Goal: Transaction & Acquisition: Purchase product/service

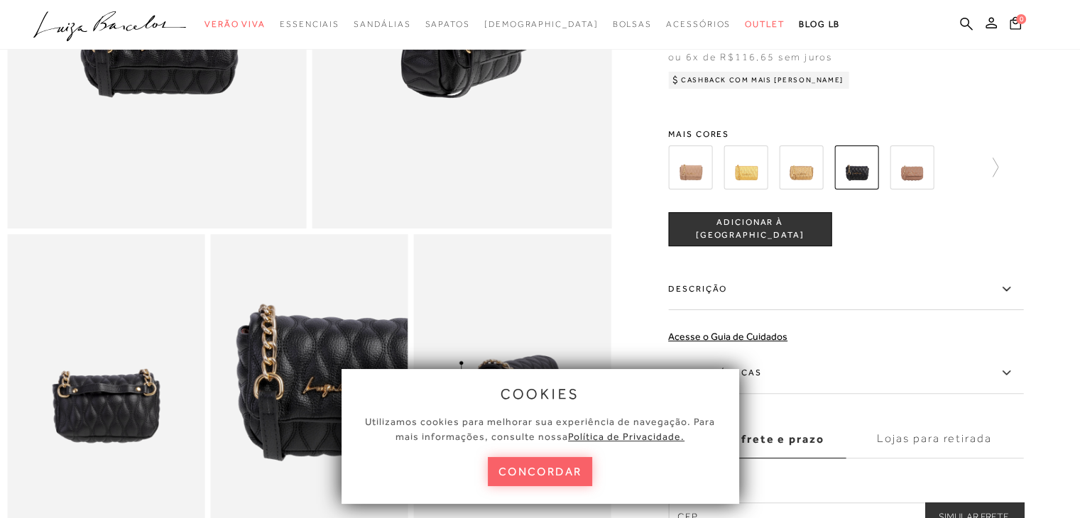
scroll to position [142, 0]
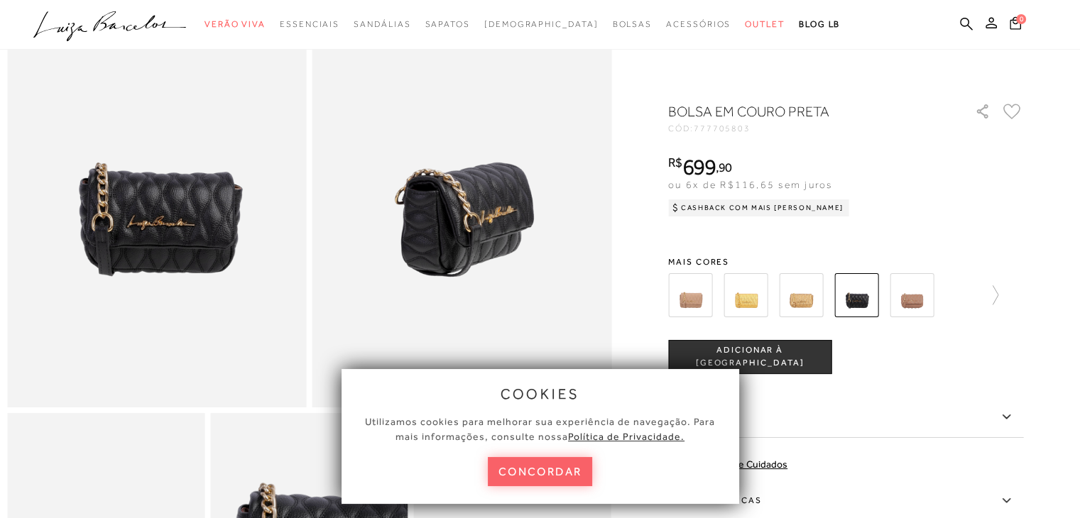
click at [1012, 288] on div at bounding box center [845, 295] width 355 height 53
click at [998, 293] on icon at bounding box center [988, 295] width 20 height 20
click at [826, 297] on img at bounding box center [826, 295] width 44 height 44
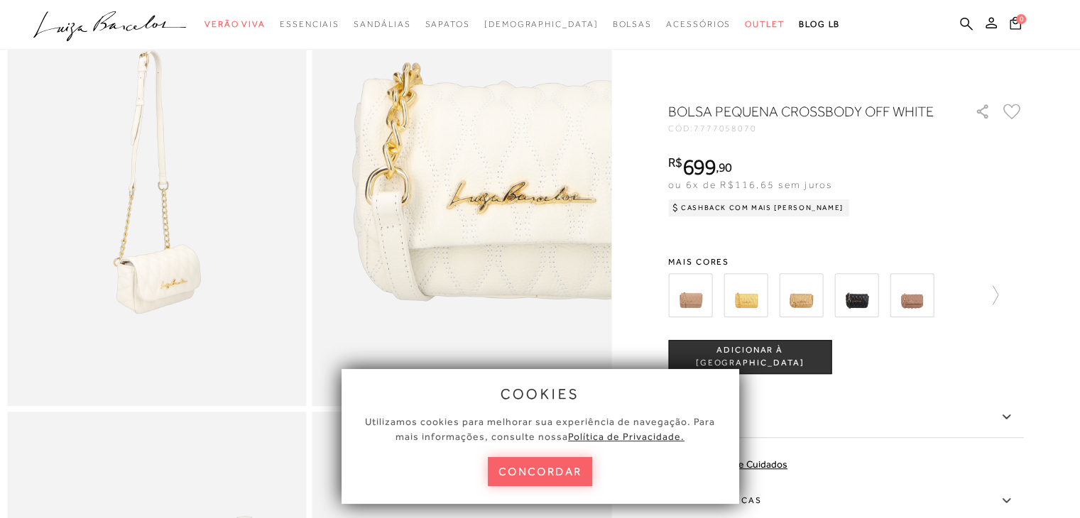
scroll to position [639, 0]
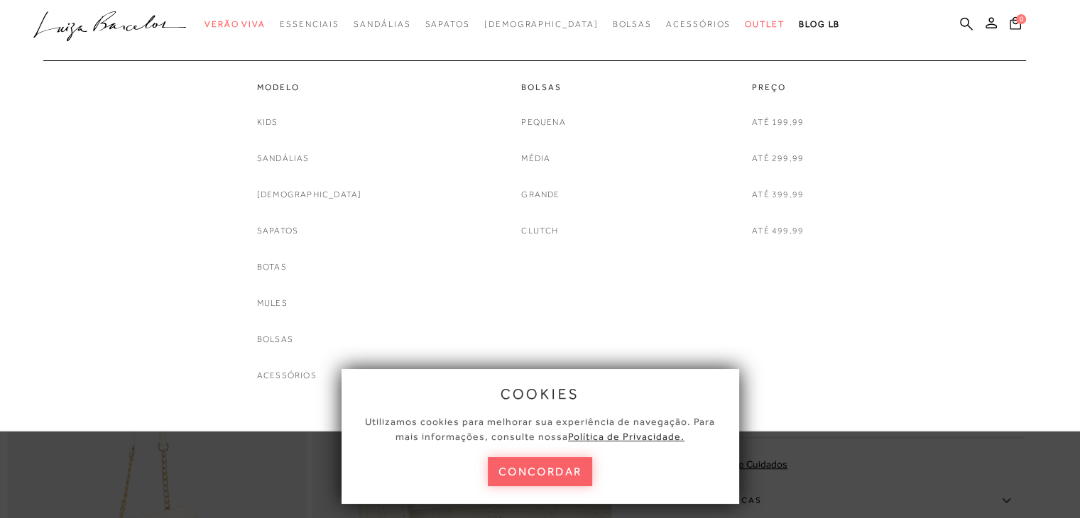
click at [541, 153] on link "Média" at bounding box center [535, 158] width 29 height 15
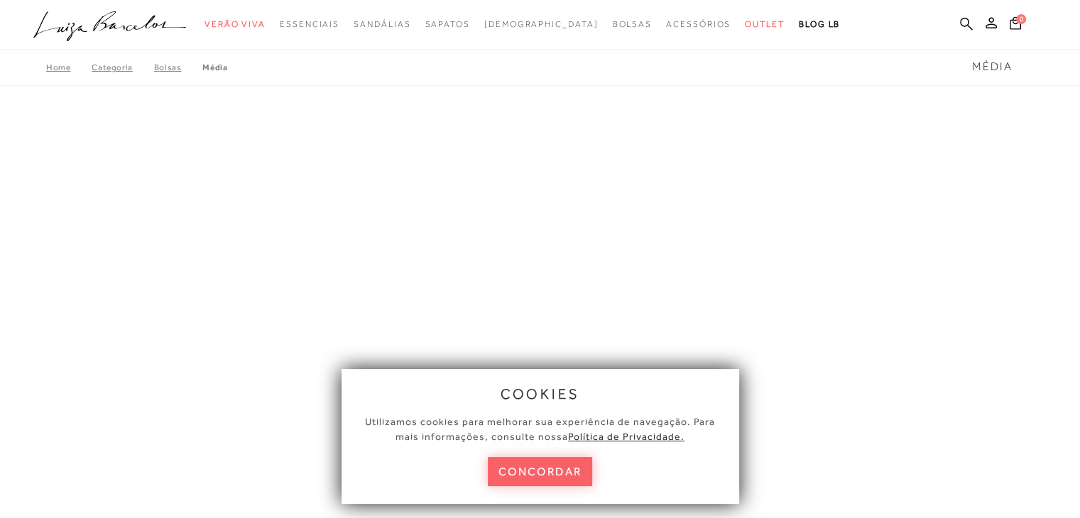
click at [507, 469] on button "concordar" at bounding box center [540, 471] width 105 height 29
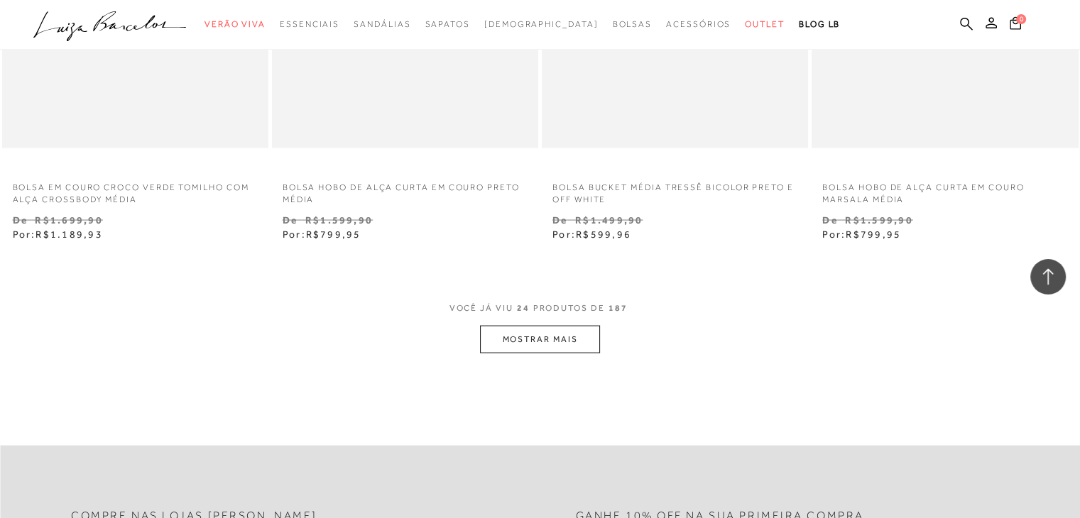
scroll to position [2911, 0]
click at [549, 348] on button "MOSTRAR MAIS" at bounding box center [539, 338] width 119 height 28
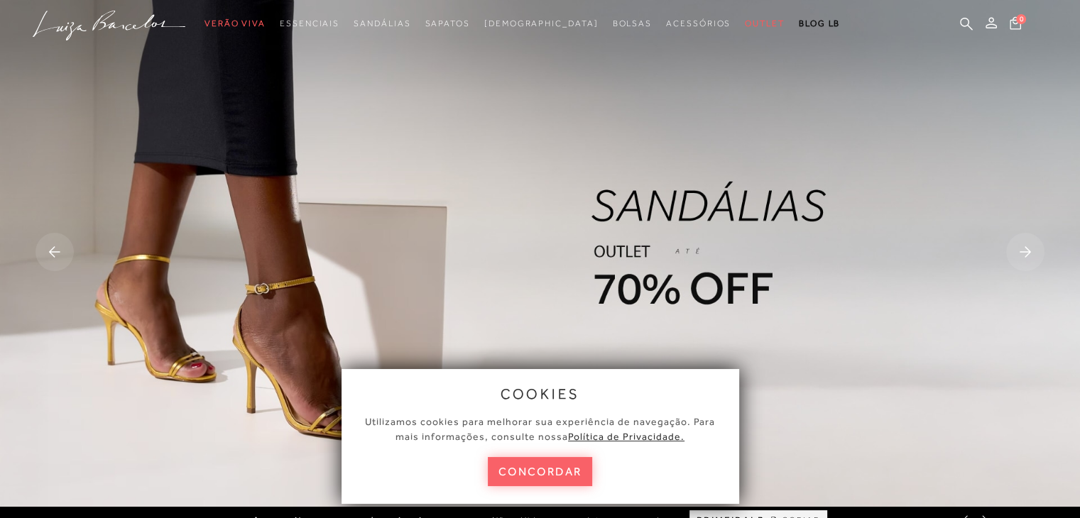
click at [704, 222] on img at bounding box center [540, 253] width 1080 height 507
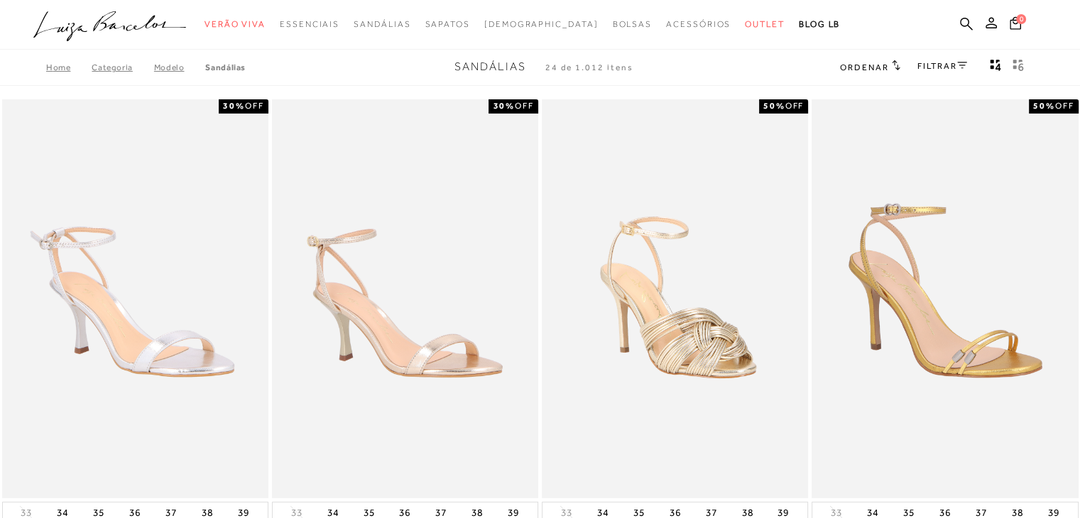
click at [920, 66] on link "FILTRAR" at bounding box center [942, 66] width 50 height 10
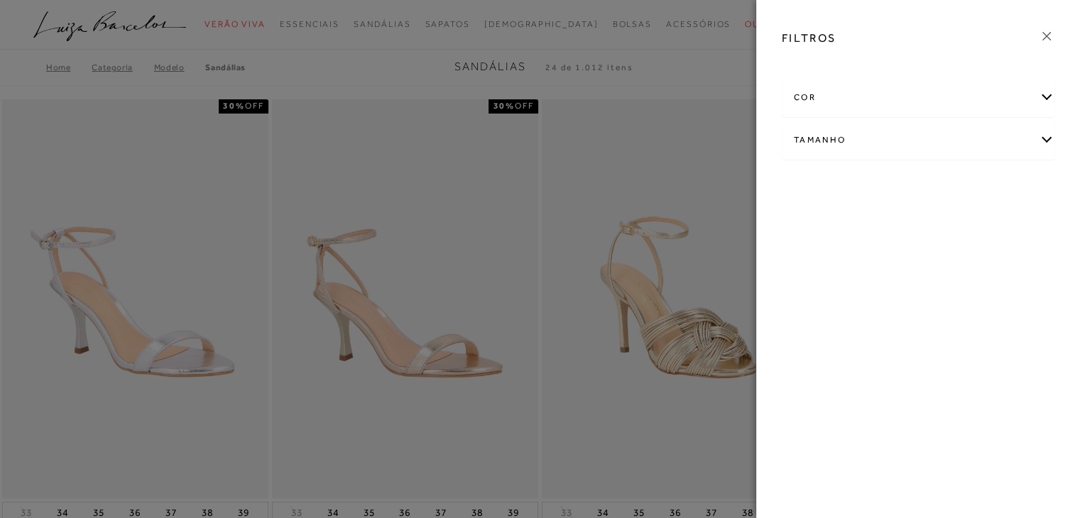
click at [843, 151] on div "Tamanho" at bounding box center [917, 140] width 271 height 38
click at [808, 251] on link "Ver mais..." at bounding box center [820, 247] width 38 height 11
click at [911, 305] on label "40" at bounding box center [903, 299] width 33 height 31
click at [898, 305] on input "40" at bounding box center [891, 301] width 14 height 14
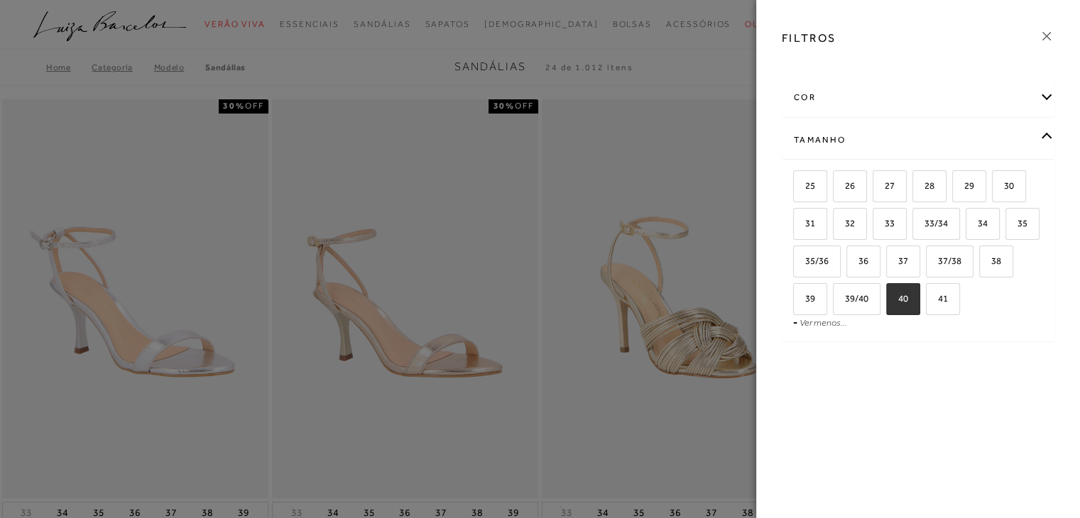
checkbox input "true"
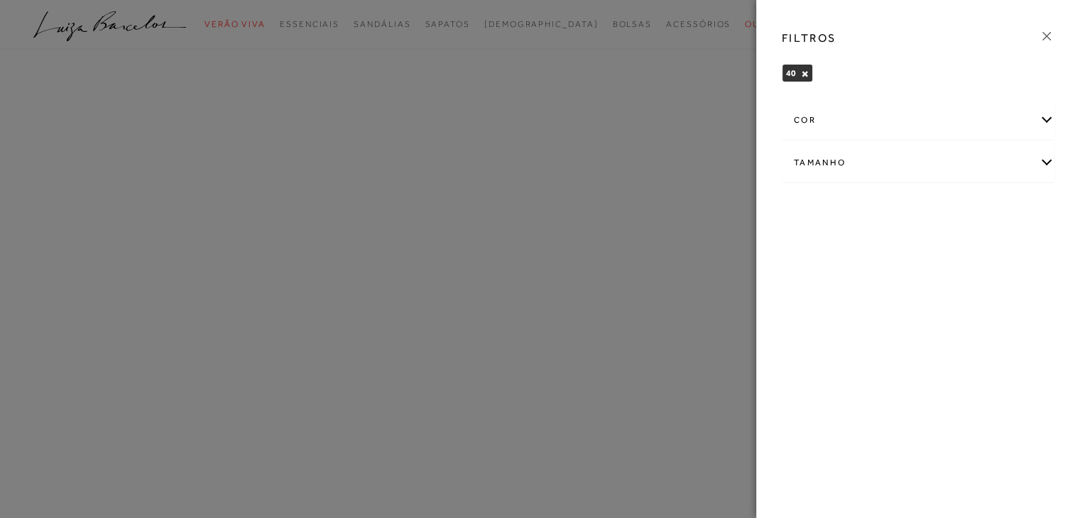
click at [610, 183] on div at bounding box center [540, 259] width 1080 height 518
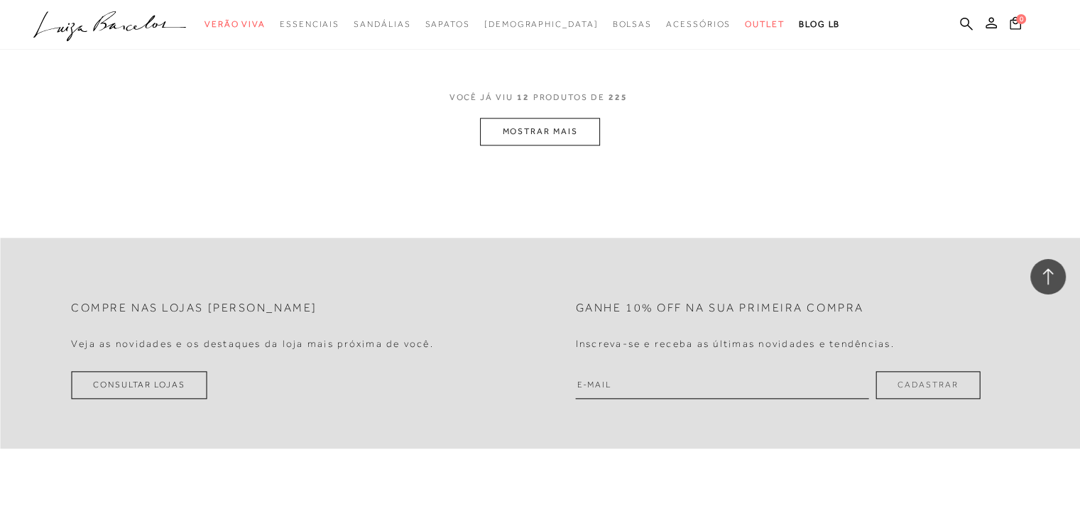
scroll to position [1473, 0]
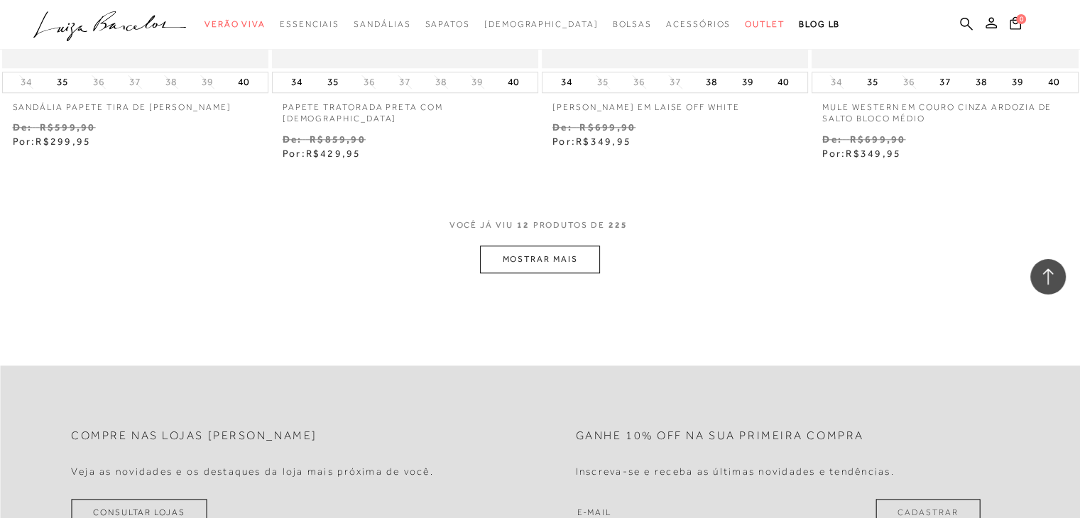
click at [518, 263] on button "MOSTRAR MAIS" at bounding box center [539, 260] width 119 height 28
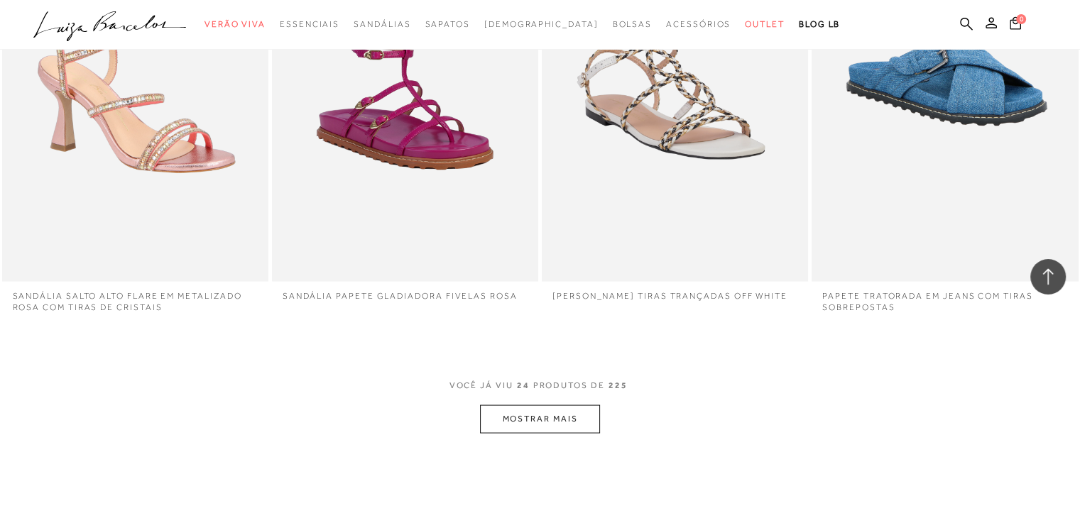
scroll to position [2964, 0]
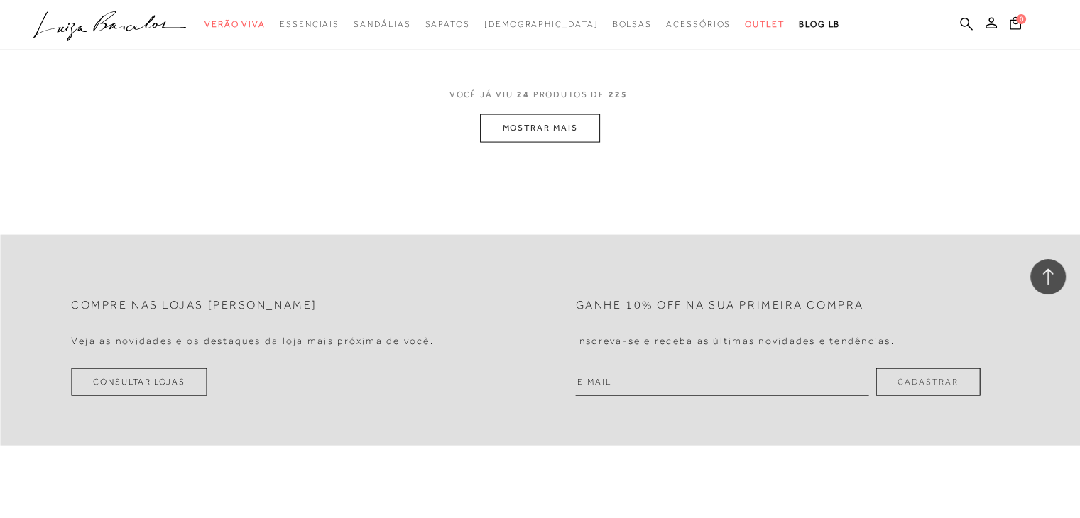
click at [534, 136] on button "MOSTRAR MAIS" at bounding box center [539, 128] width 119 height 28
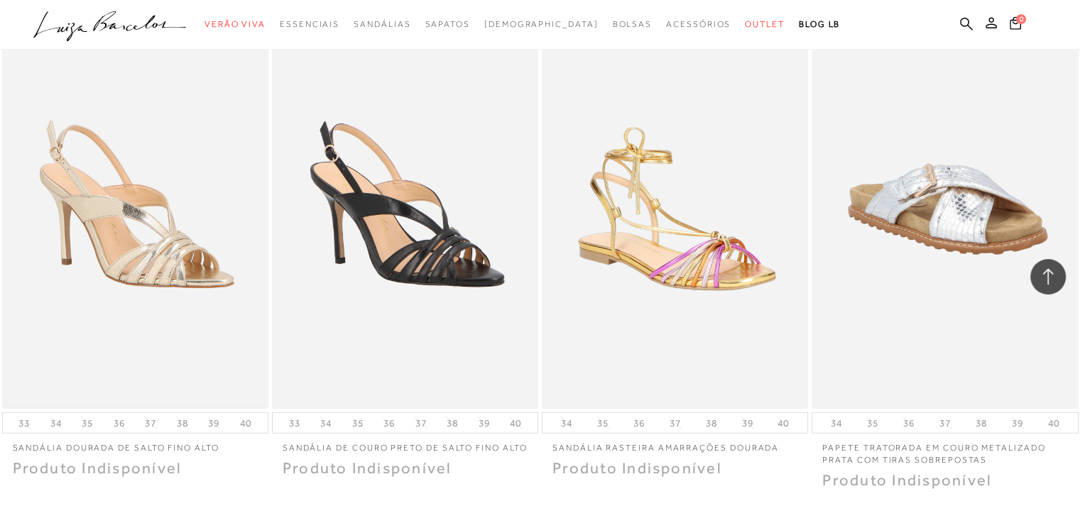
scroll to position [4232, 0]
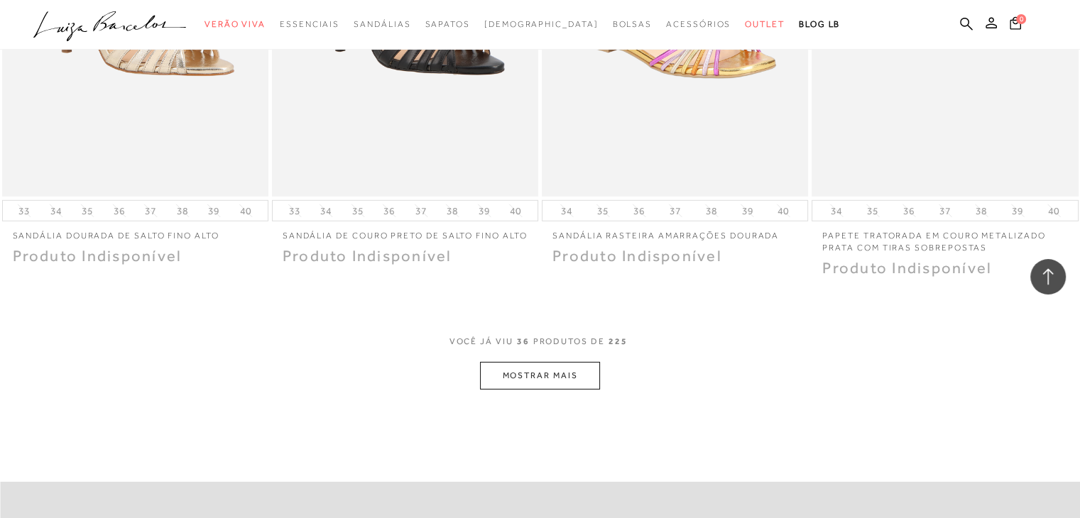
click at [511, 366] on button "MOSTRAR MAIS" at bounding box center [539, 376] width 119 height 28
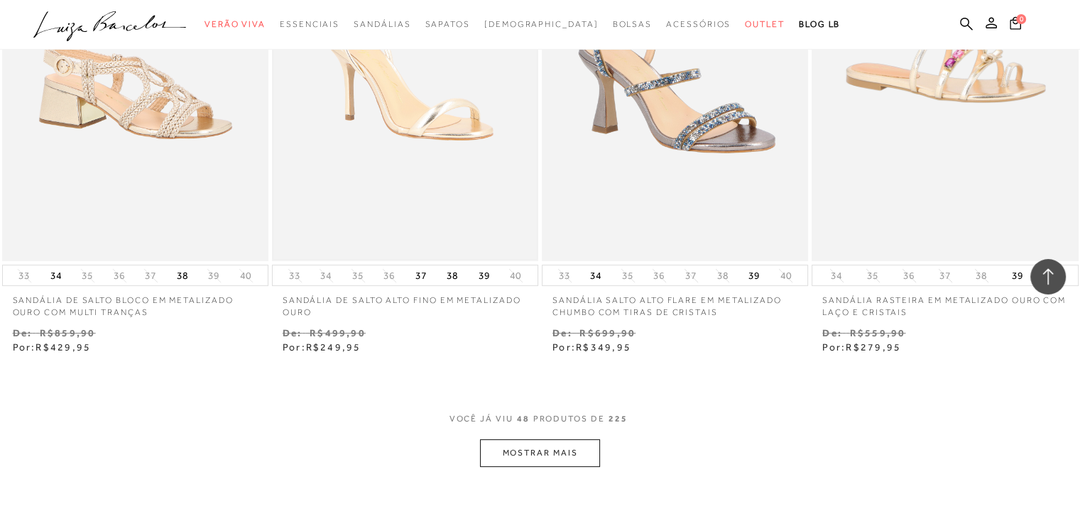
scroll to position [5865, 0]
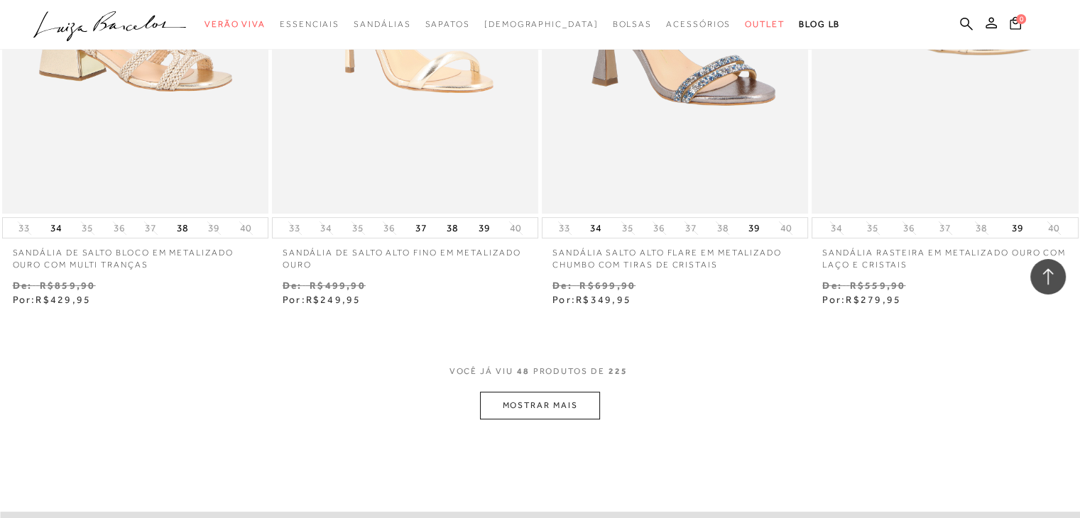
click at [525, 408] on button "MOSTRAR MAIS" at bounding box center [539, 406] width 119 height 28
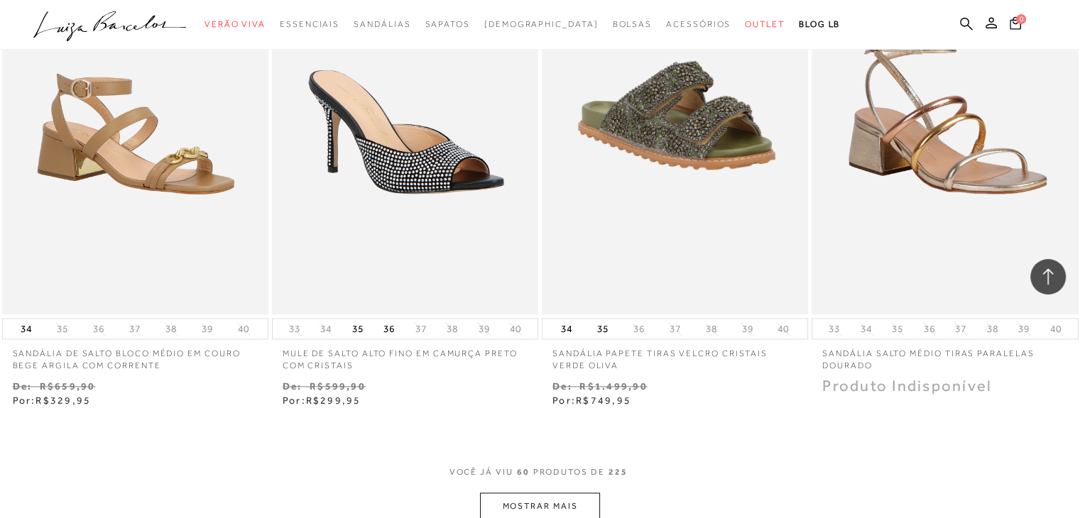
scroll to position [7427, 0]
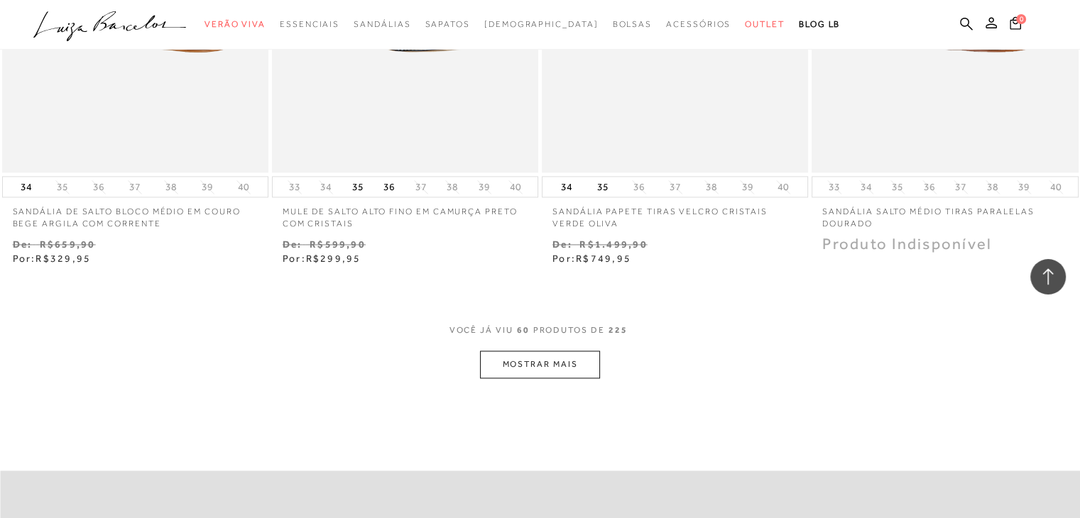
click at [506, 357] on button "MOSTRAR MAIS" at bounding box center [539, 365] width 119 height 28
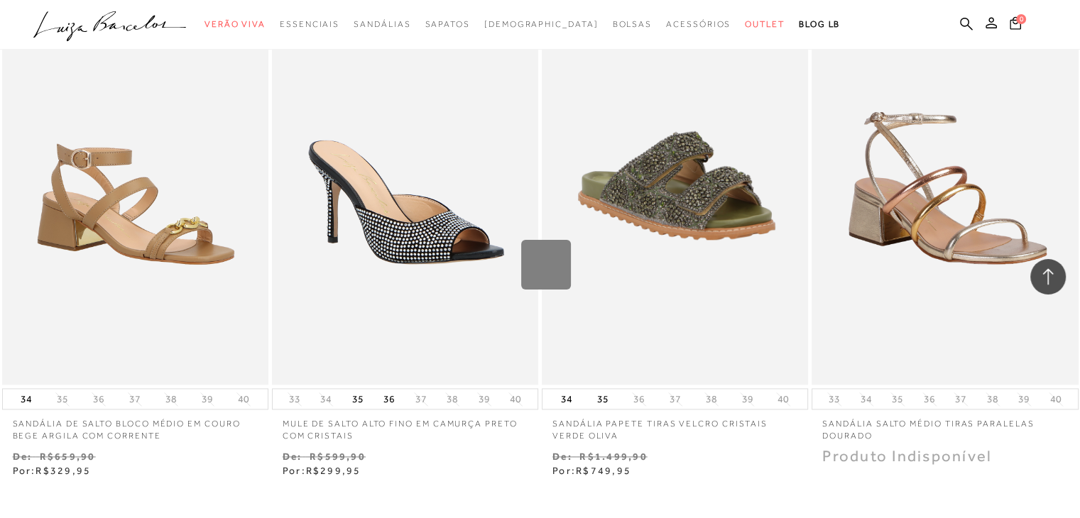
scroll to position [7214, 0]
